Goal: Book appointment/travel/reservation

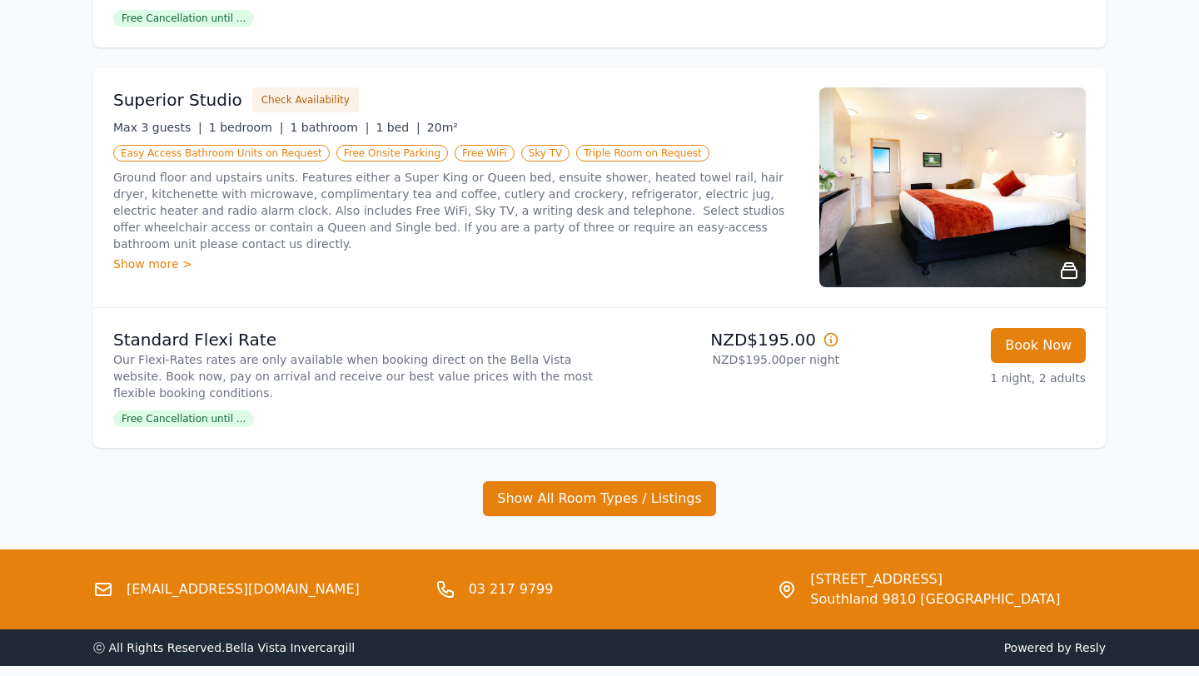
scroll to position [686, 0]
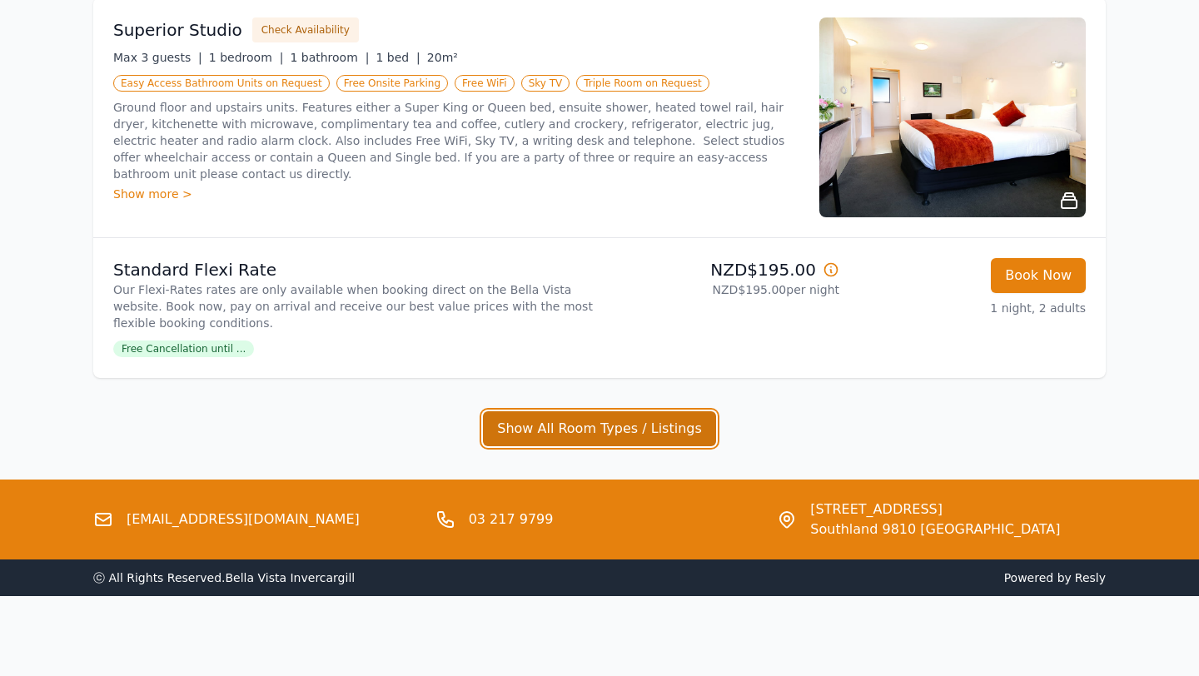
click at [536, 411] on button "Show All Room Types / Listings" at bounding box center [599, 428] width 233 height 35
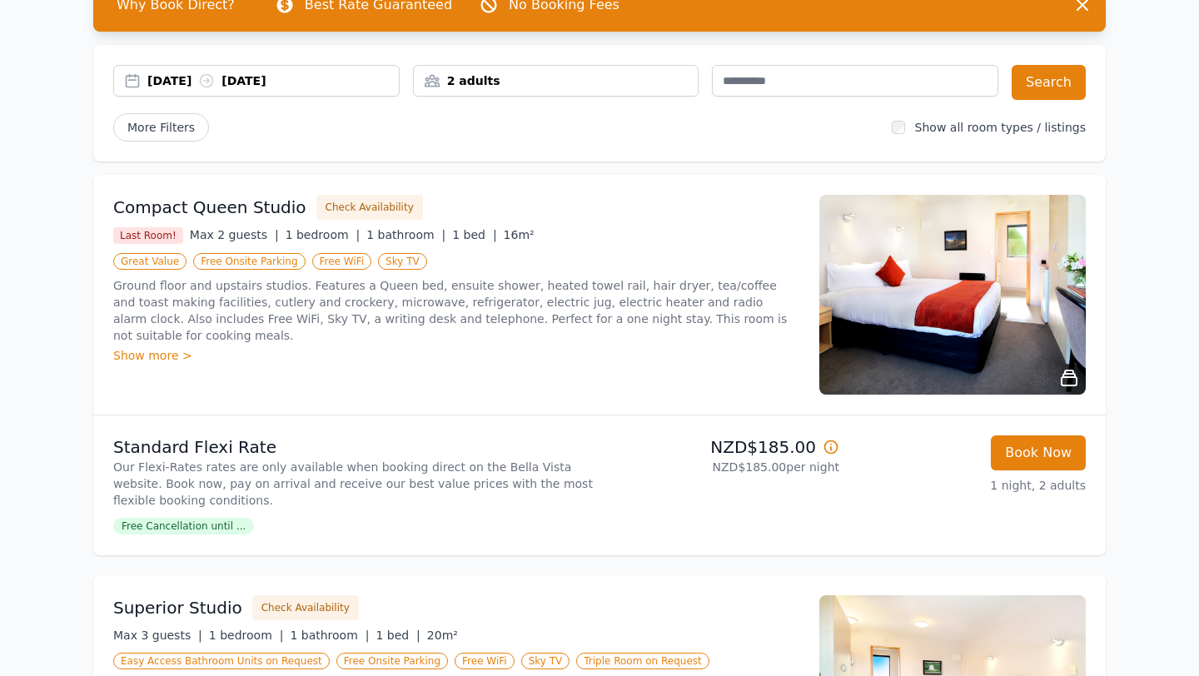
scroll to position [47, 0]
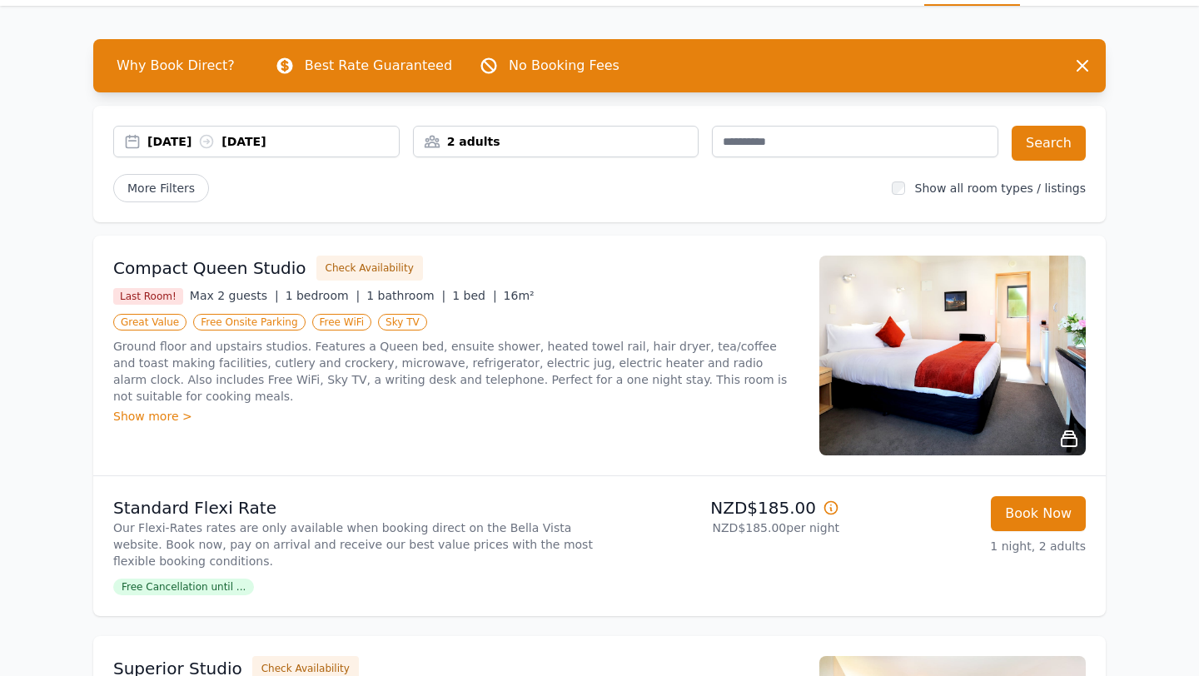
click at [201, 581] on span "Free Cancellation until ..." at bounding box center [183, 587] width 141 height 17
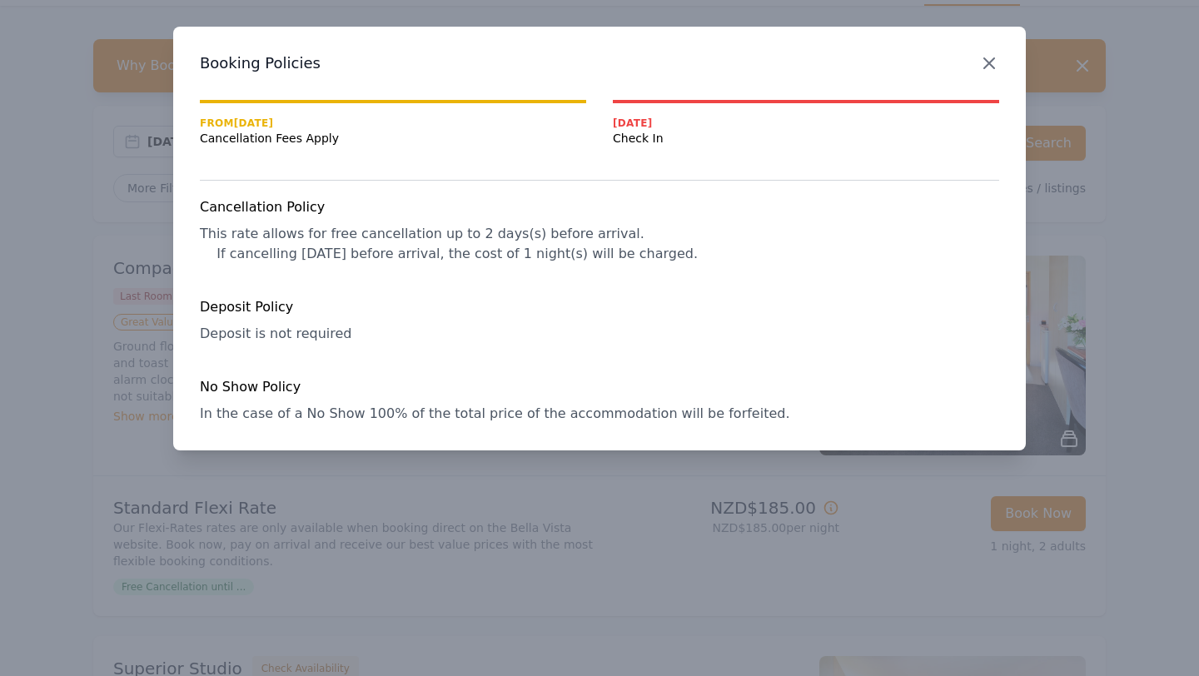
click at [990, 62] on icon "button" at bounding box center [989, 63] width 20 height 20
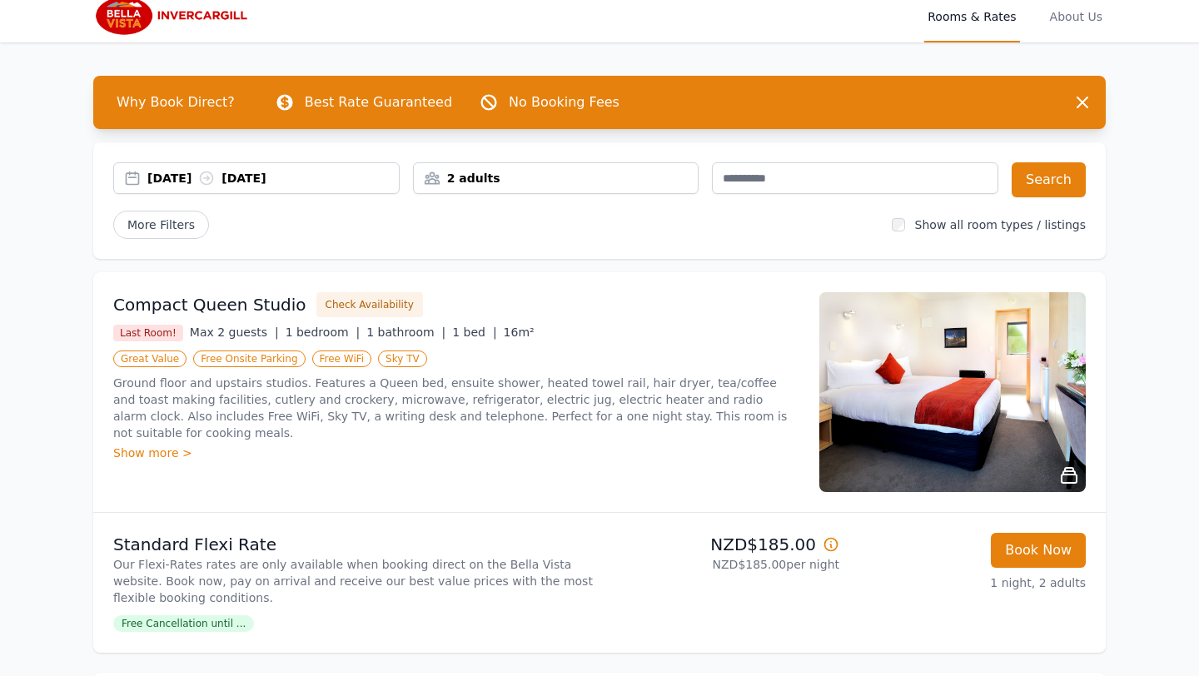
scroll to position [0, 0]
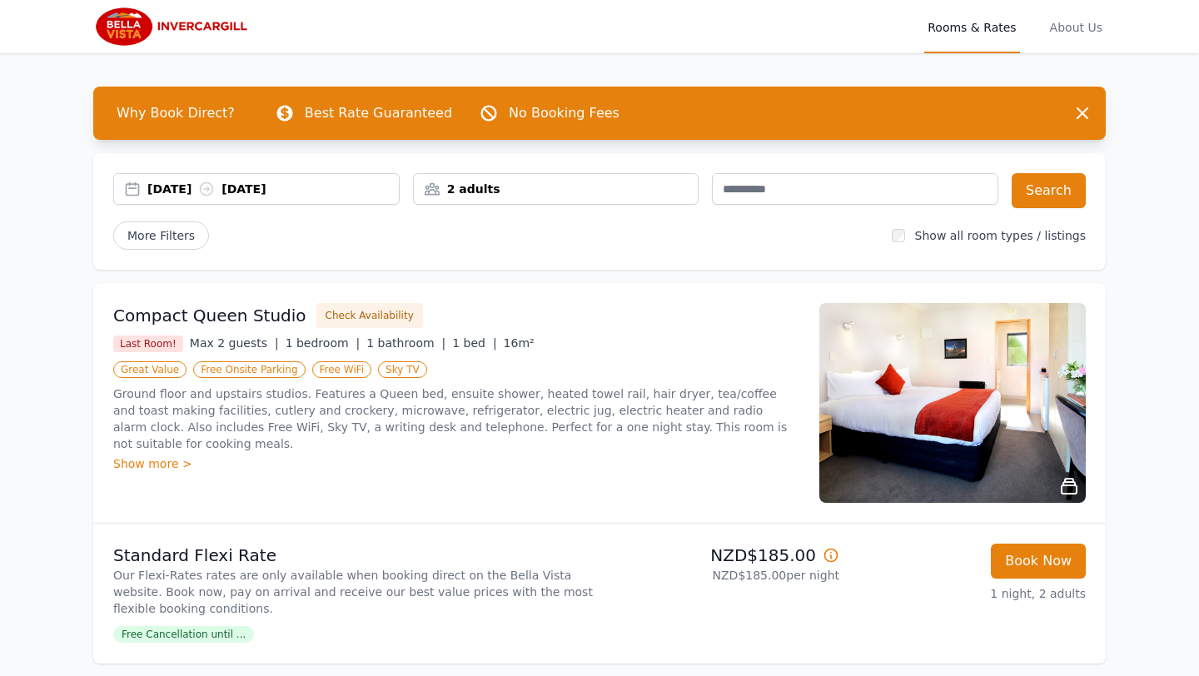
click at [147, 456] on div "Show more >" at bounding box center [456, 464] width 686 height 17
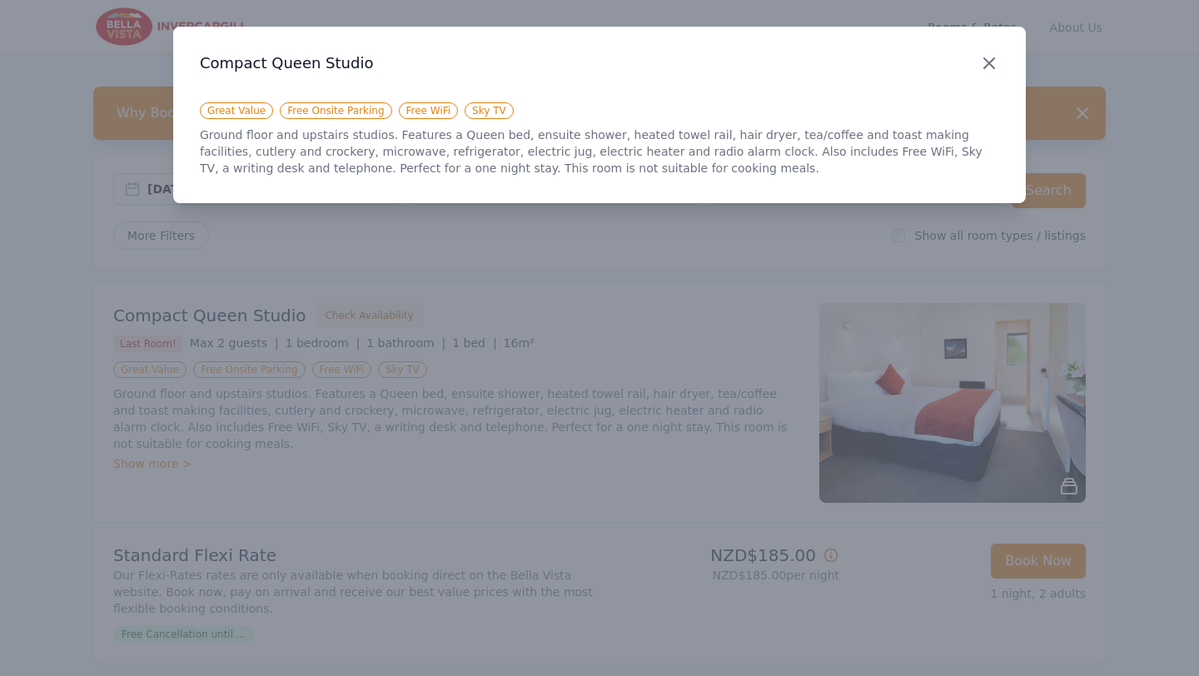
click at [992, 63] on icon "button" at bounding box center [989, 63] width 20 height 20
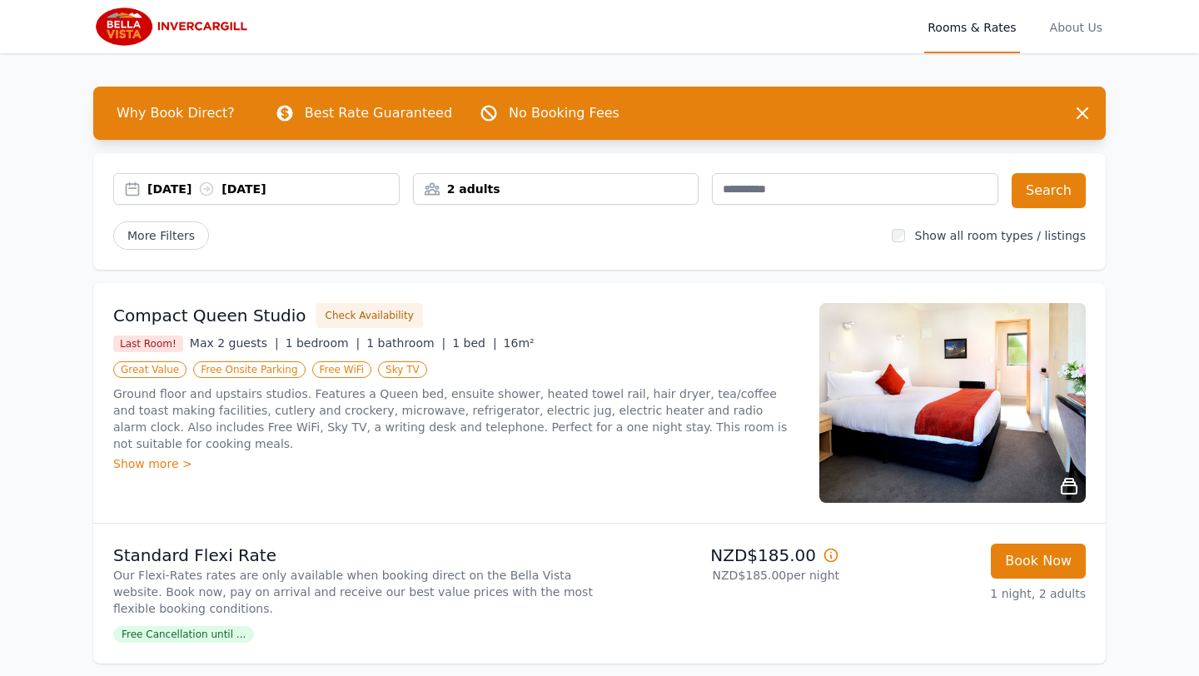
click at [845, 388] on img at bounding box center [953, 403] width 267 height 200
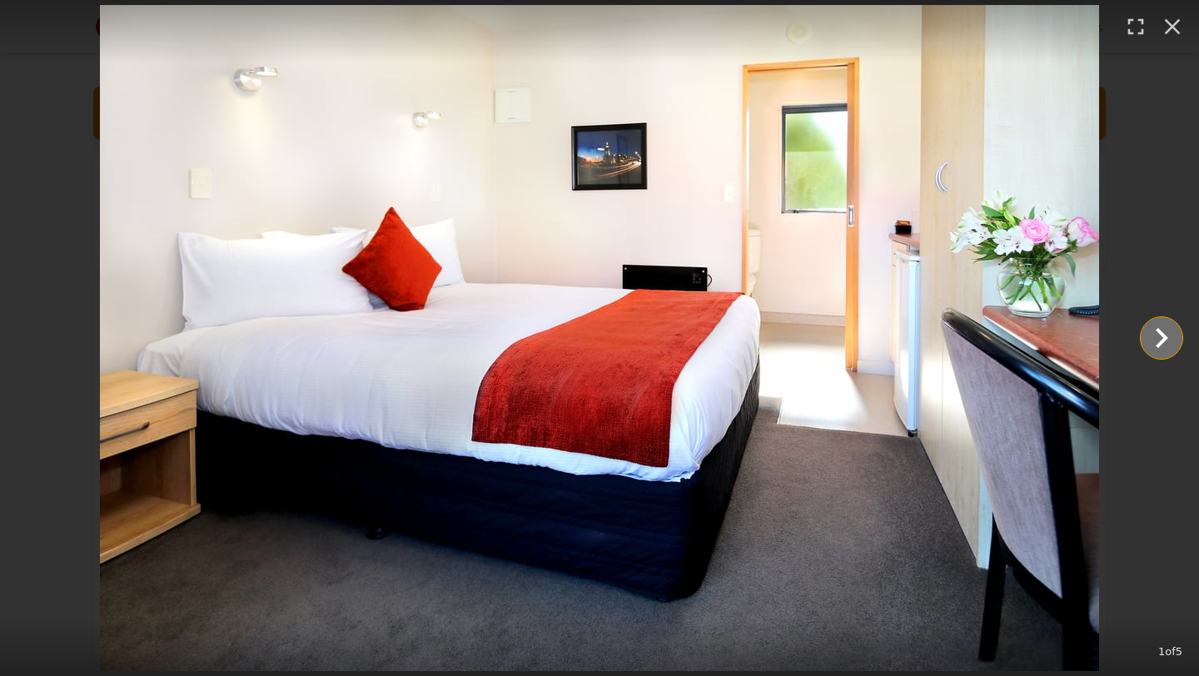
click at [1159, 344] on icon "Show slide 2 of 5" at bounding box center [1162, 338] width 12 height 20
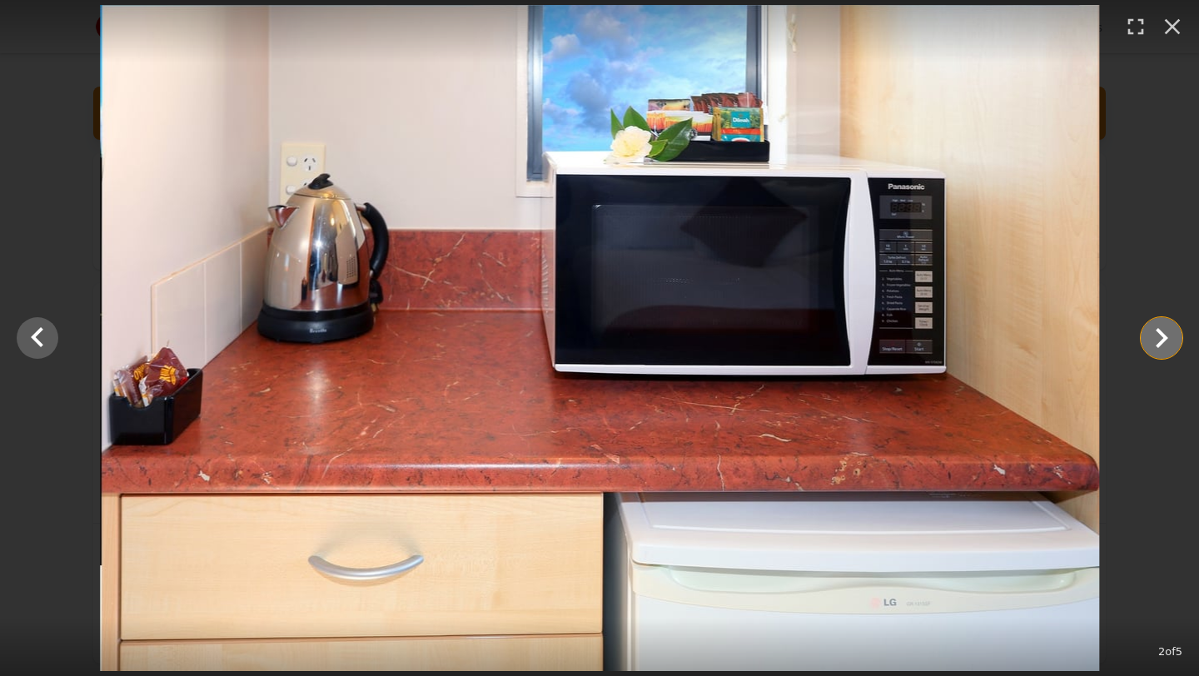
click at [1159, 345] on icon "Show slide 3 of 5" at bounding box center [1162, 338] width 12 height 20
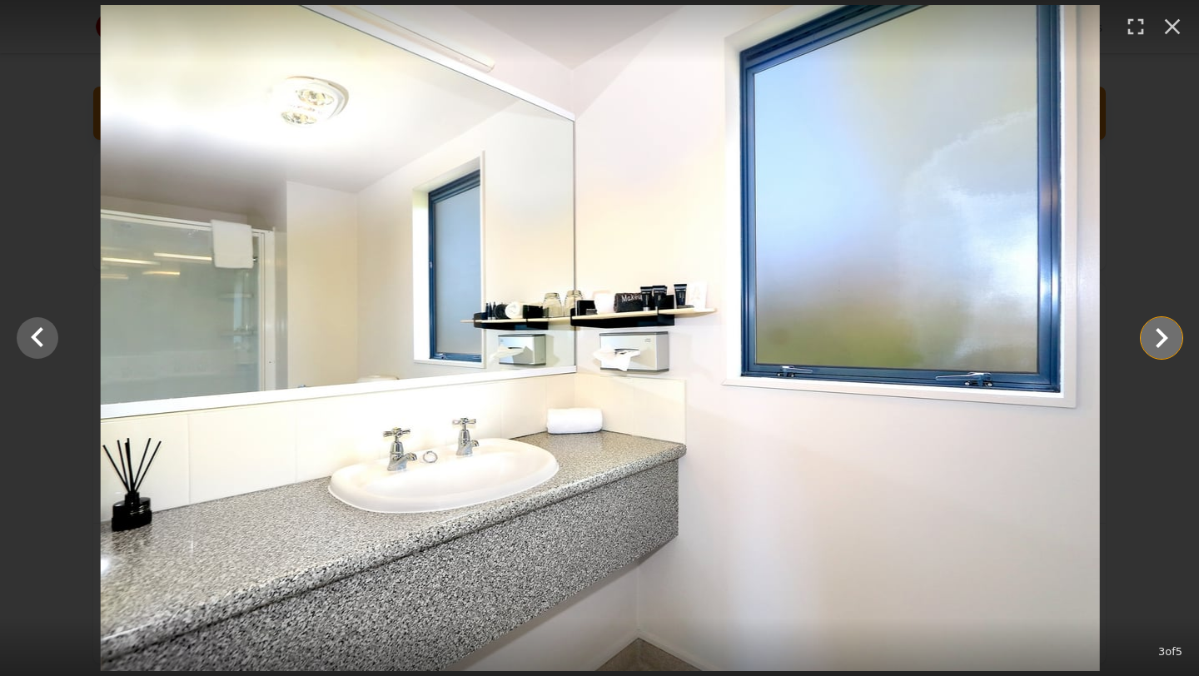
click at [1159, 345] on icon "Show slide 4 of 5" at bounding box center [1162, 338] width 12 height 20
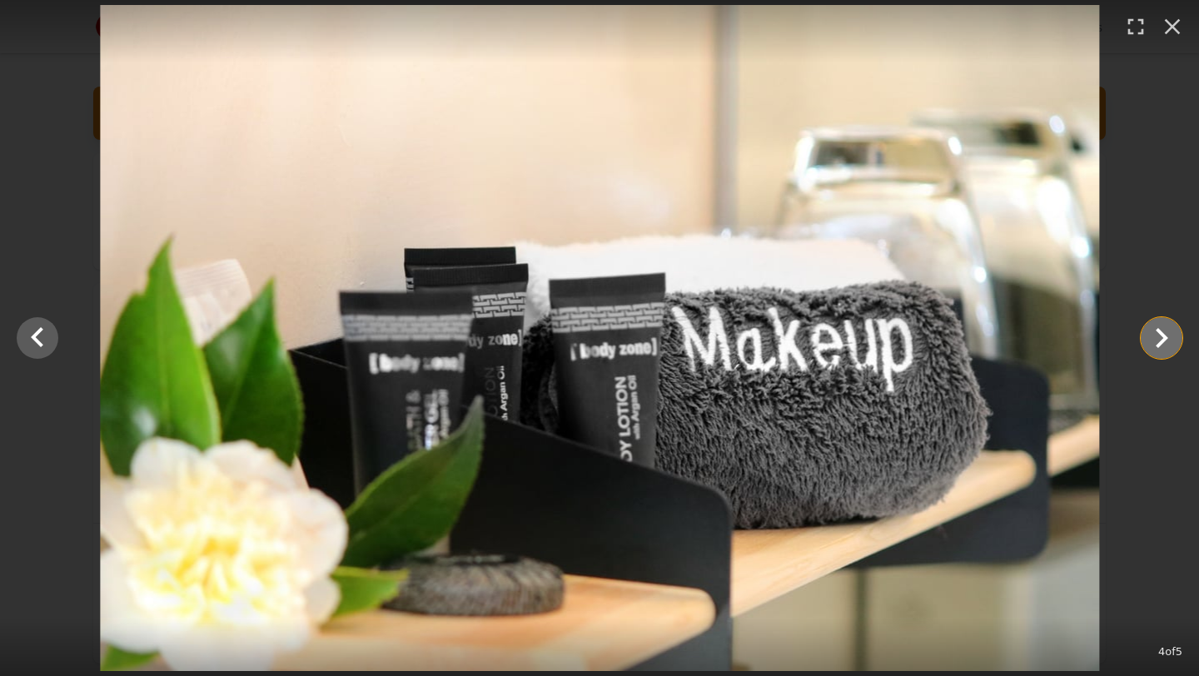
click at [1158, 345] on icon "Show slide 5 of 5" at bounding box center [1162, 338] width 12 height 20
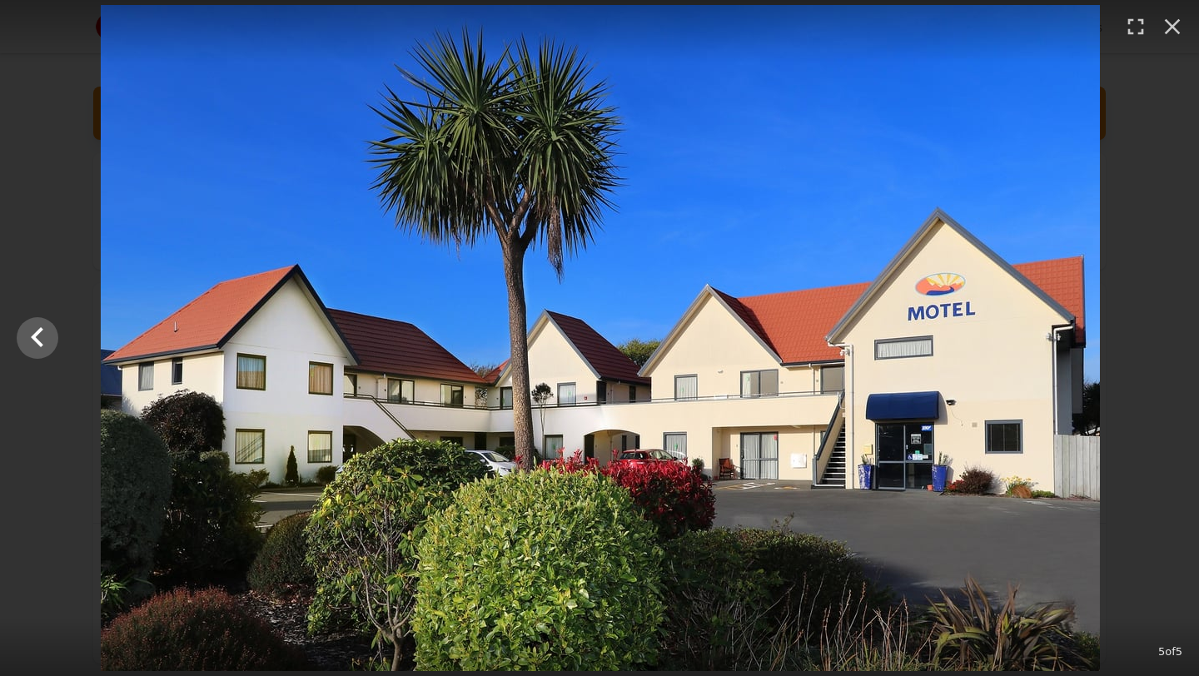
click at [1158, 345] on div at bounding box center [600, 338] width 1199 height 666
